Goal: Information Seeking & Learning: Compare options

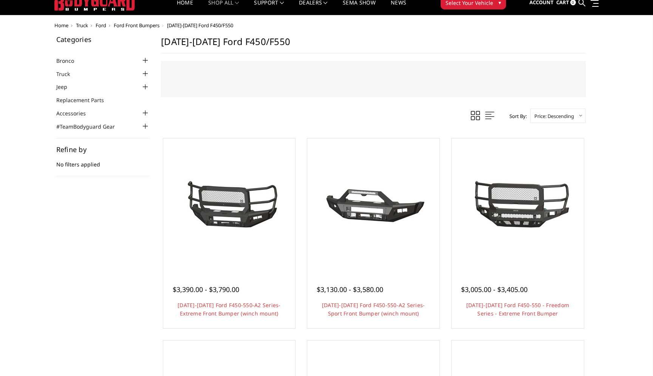
scroll to position [36, 0]
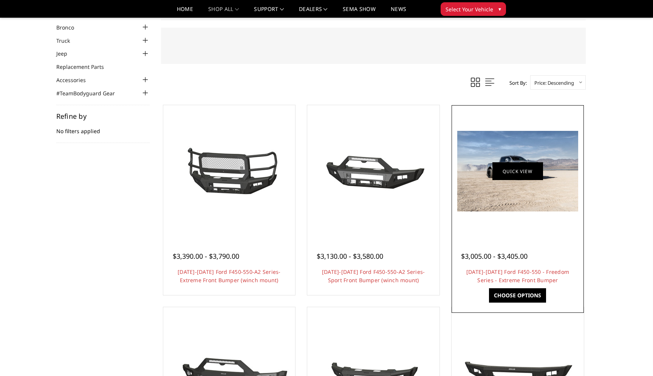
click at [539, 171] on link "Quick view" at bounding box center [518, 171] width 51 height 18
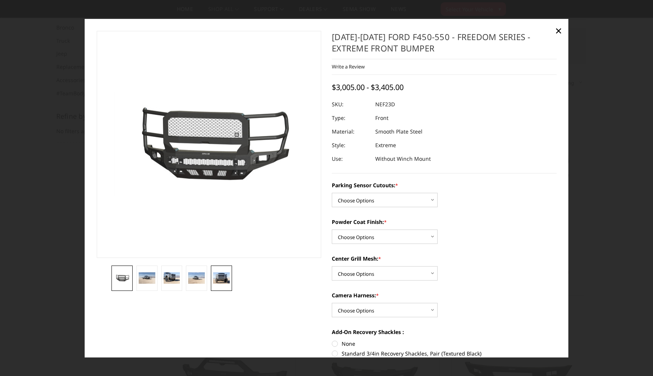
click at [223, 284] on link at bounding box center [221, 277] width 21 height 25
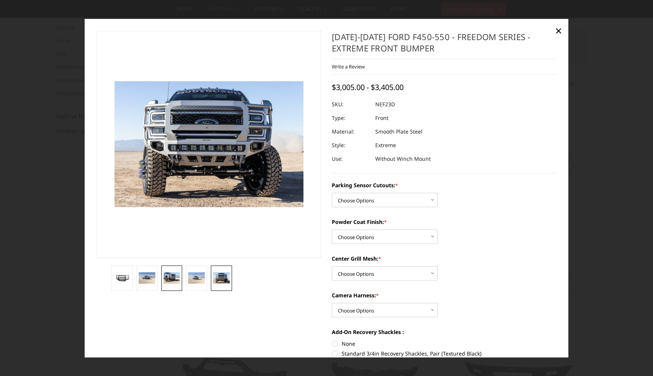
click at [175, 277] on img at bounding box center [172, 277] width 17 height 11
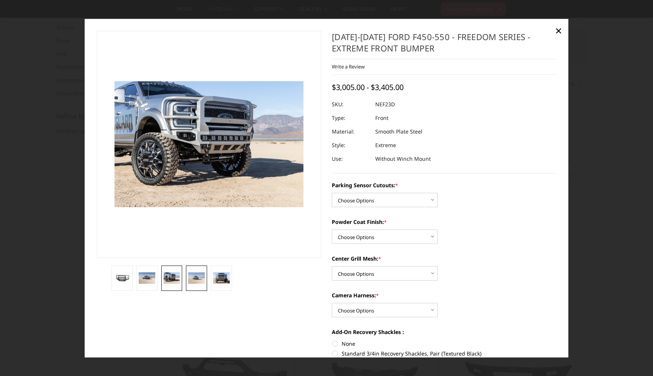
click at [198, 271] on link at bounding box center [196, 277] width 21 height 25
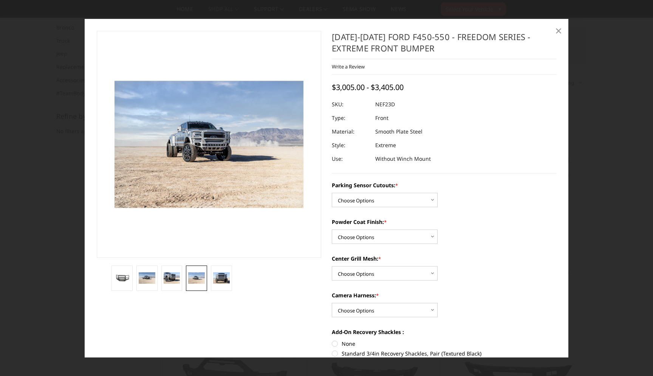
click at [560, 31] on span "×" at bounding box center [558, 30] width 7 height 16
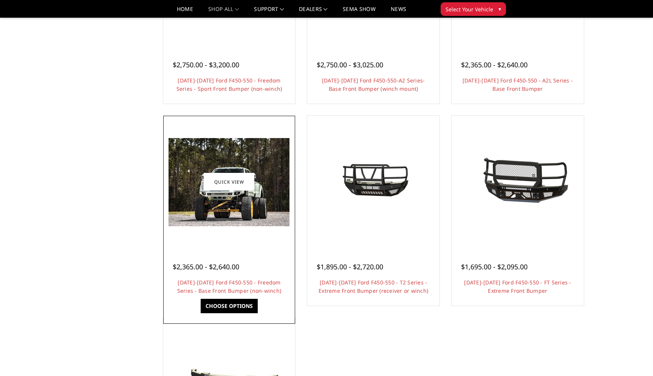
scroll to position [433, 0]
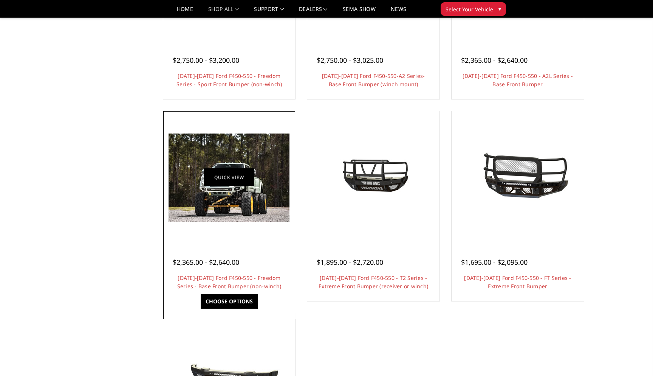
click at [237, 178] on link "Quick view" at bounding box center [229, 178] width 51 height 18
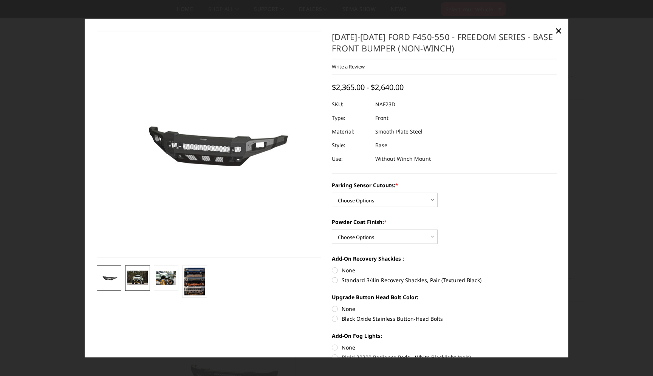
click at [133, 279] on img at bounding box center [137, 277] width 20 height 15
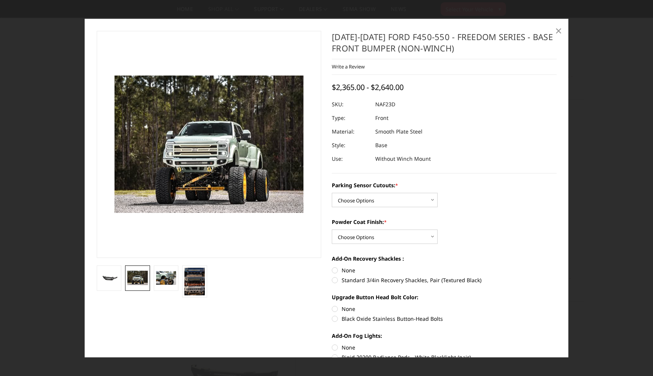
click at [556, 28] on span "×" at bounding box center [558, 30] width 7 height 16
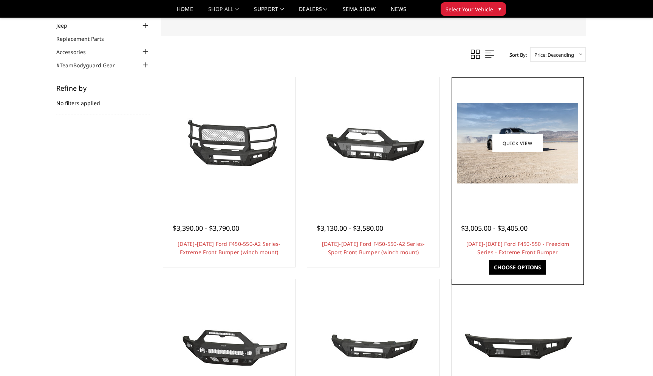
scroll to position [54, 0]
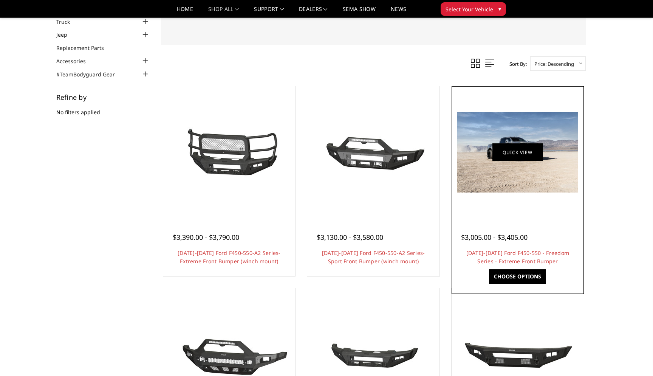
click at [506, 150] on link "Quick view" at bounding box center [518, 152] width 51 height 18
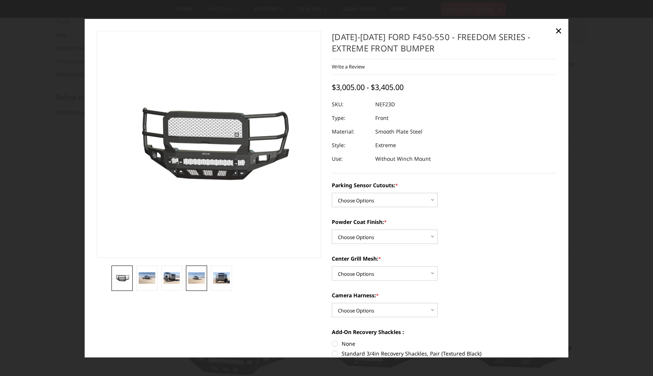
click at [202, 282] on img at bounding box center [196, 277] width 17 height 11
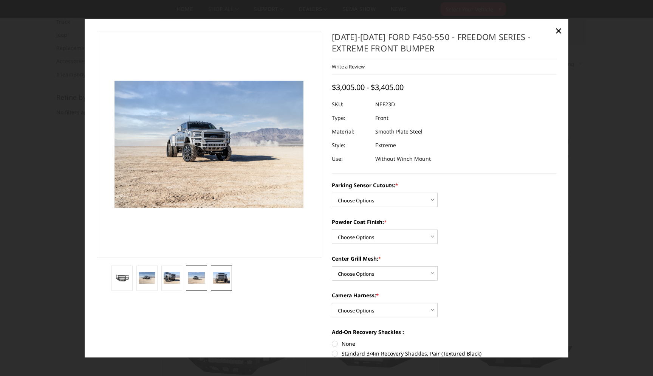
click at [217, 279] on img at bounding box center [221, 277] width 17 height 11
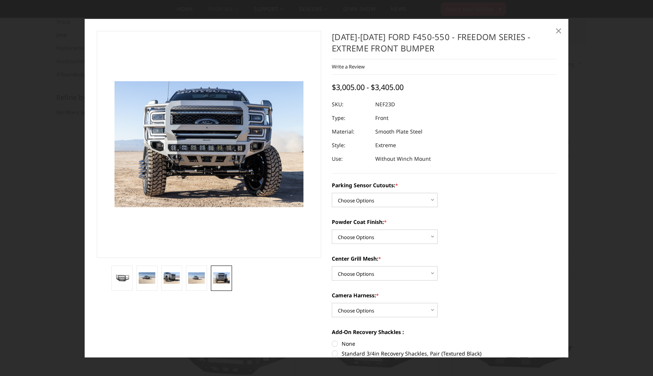
click at [563, 32] on link "×" at bounding box center [559, 30] width 12 height 12
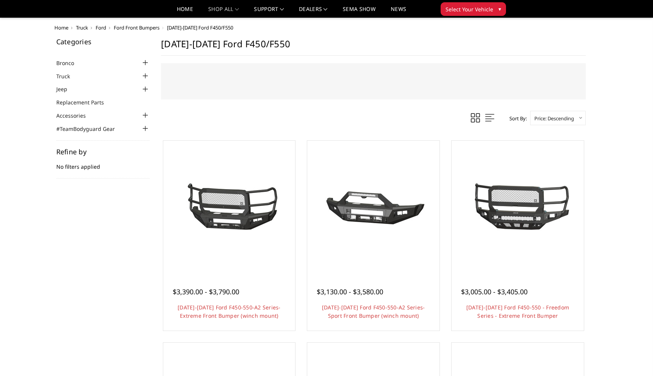
scroll to position [36, 0]
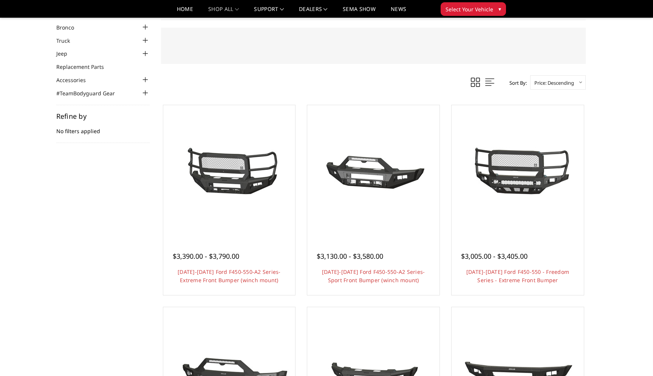
click at [469, 81] on link at bounding box center [475, 82] width 13 height 11
click at [487, 81] on span at bounding box center [489, 82] width 9 height 9
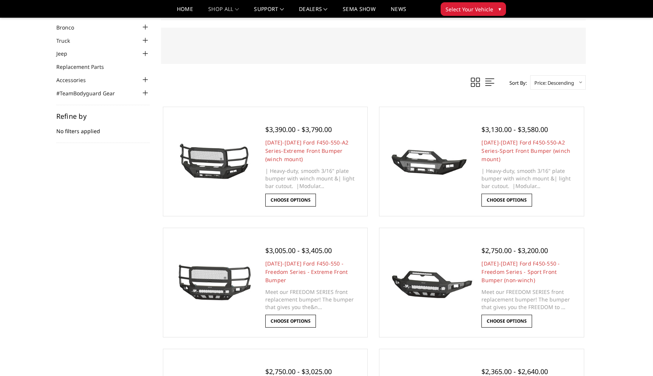
click at [475, 81] on span at bounding box center [475, 82] width 9 height 9
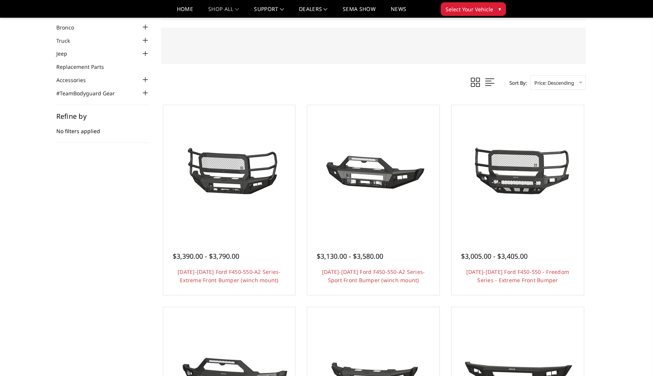
click at [485, 81] on span at bounding box center [489, 82] width 9 height 9
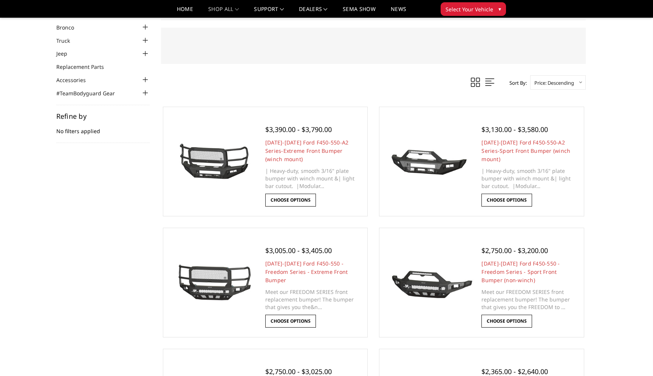
click at [474, 81] on span at bounding box center [475, 82] width 9 height 9
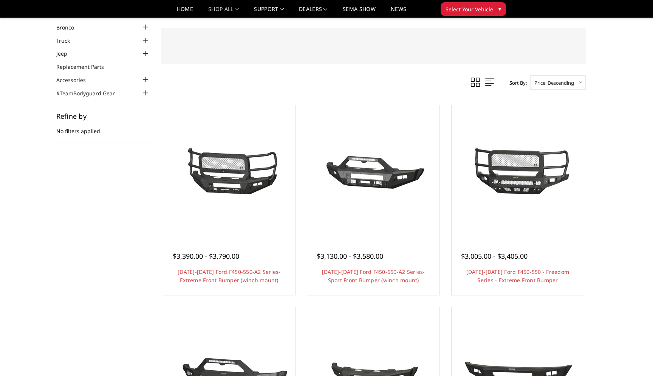
click at [487, 81] on span at bounding box center [489, 82] width 9 height 9
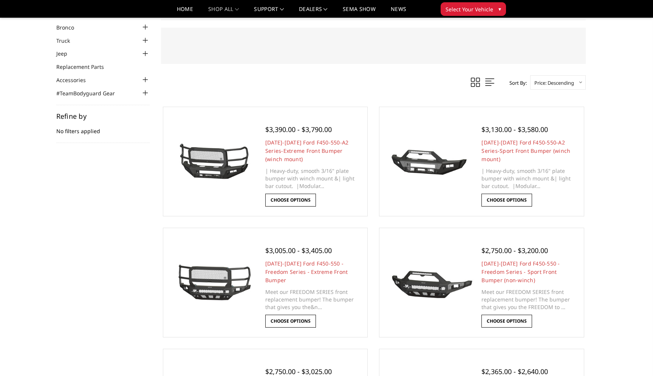
click at [477, 81] on span at bounding box center [475, 82] width 9 height 9
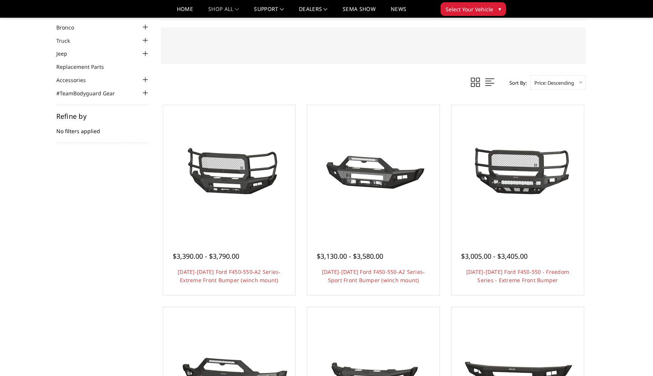
click at [493, 82] on link at bounding box center [490, 82] width 13 height 11
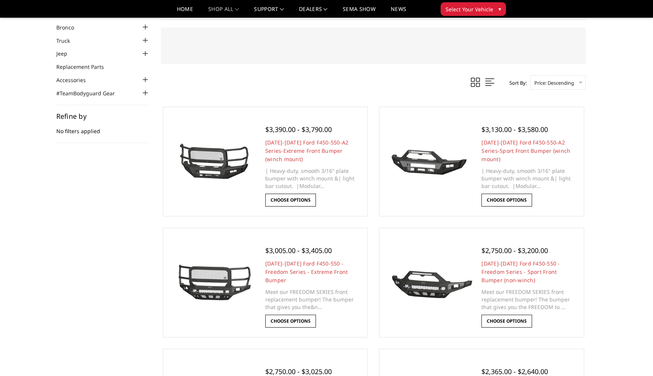
click at [471, 83] on span at bounding box center [475, 82] width 9 height 9
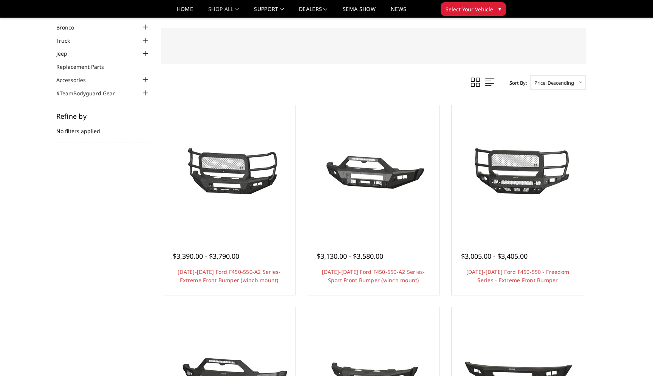
click at [493, 83] on link at bounding box center [490, 82] width 13 height 11
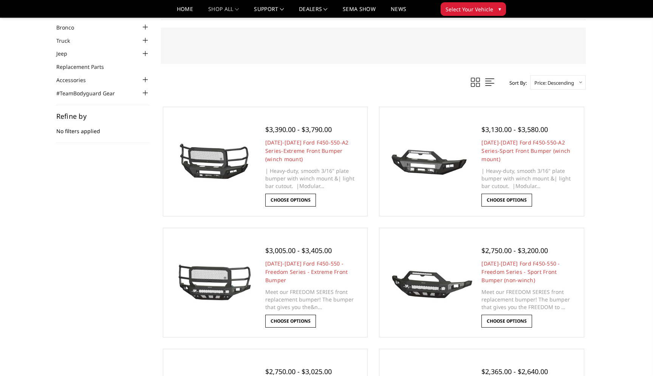
click at [484, 83] on link at bounding box center [490, 82] width 13 height 11
click at [471, 83] on span at bounding box center [475, 82] width 9 height 9
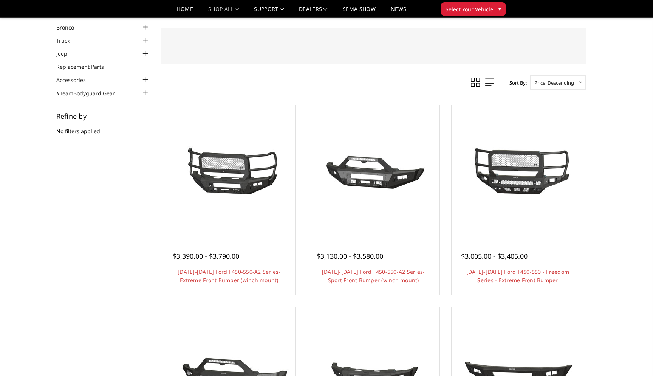
click at [486, 52] on div at bounding box center [374, 45] width 410 height 21
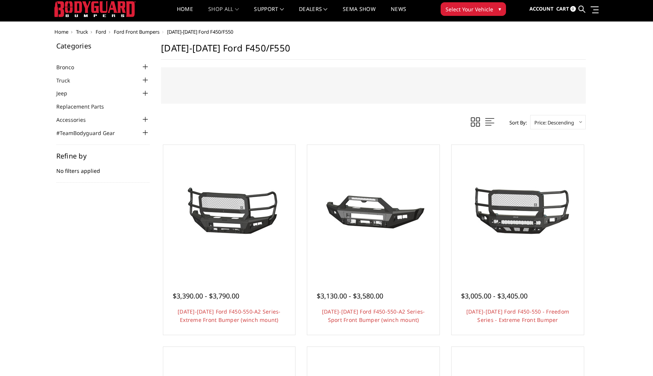
scroll to position [33, 0]
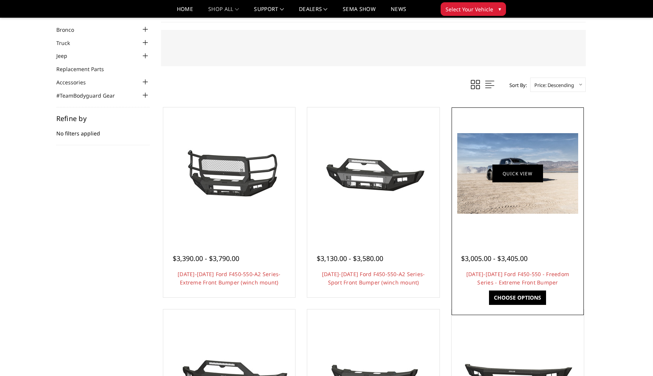
click at [536, 171] on link "Quick view" at bounding box center [518, 173] width 51 height 18
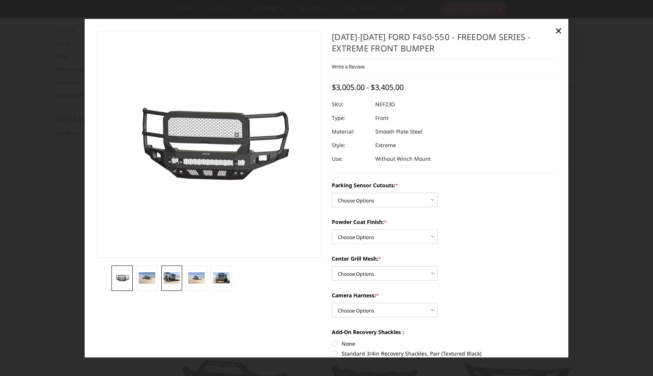
click at [174, 271] on link at bounding box center [171, 277] width 21 height 25
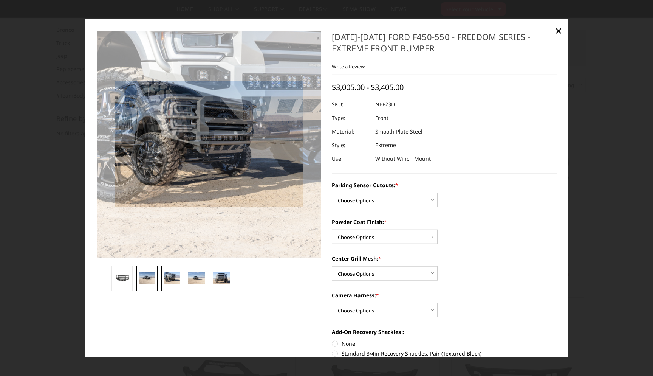
click at [153, 276] on img at bounding box center [147, 277] width 17 height 11
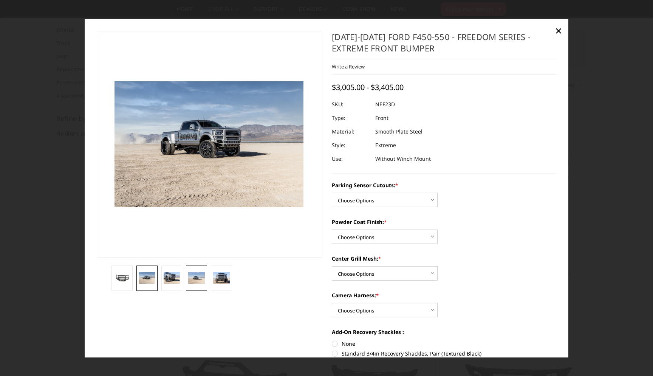
click at [192, 279] on img at bounding box center [196, 277] width 17 height 11
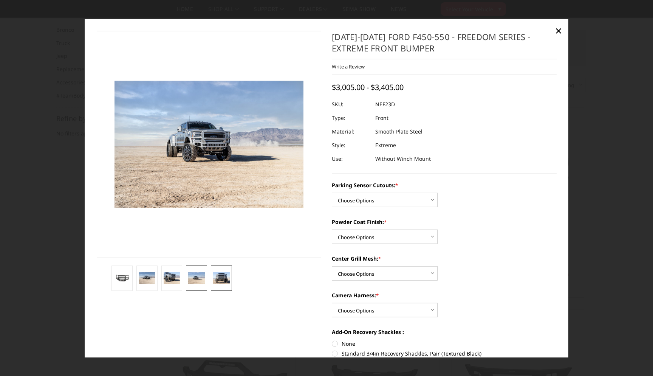
click at [220, 277] on img at bounding box center [221, 277] width 17 height 11
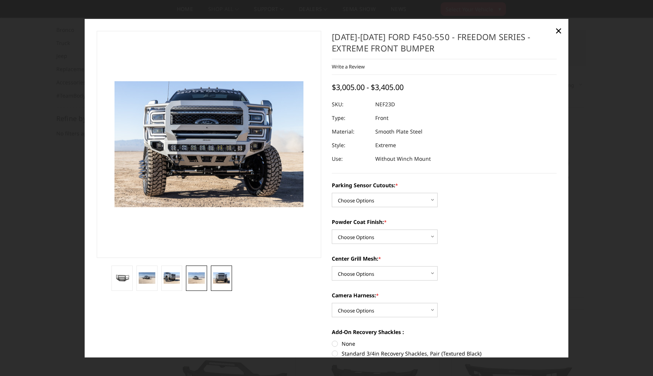
click at [205, 280] on img at bounding box center [196, 277] width 17 height 11
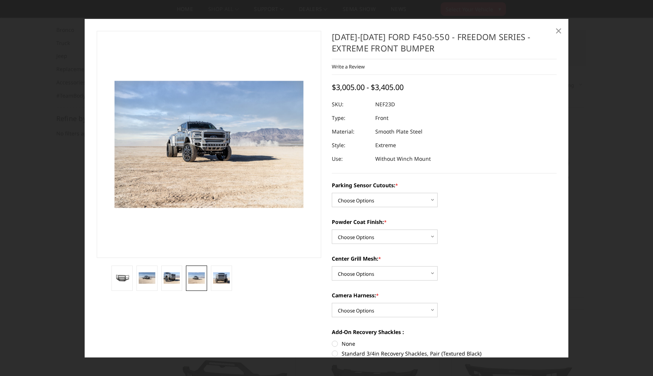
click at [557, 28] on span "×" at bounding box center [558, 30] width 7 height 16
